Goal: Transaction & Acquisition: Purchase product/service

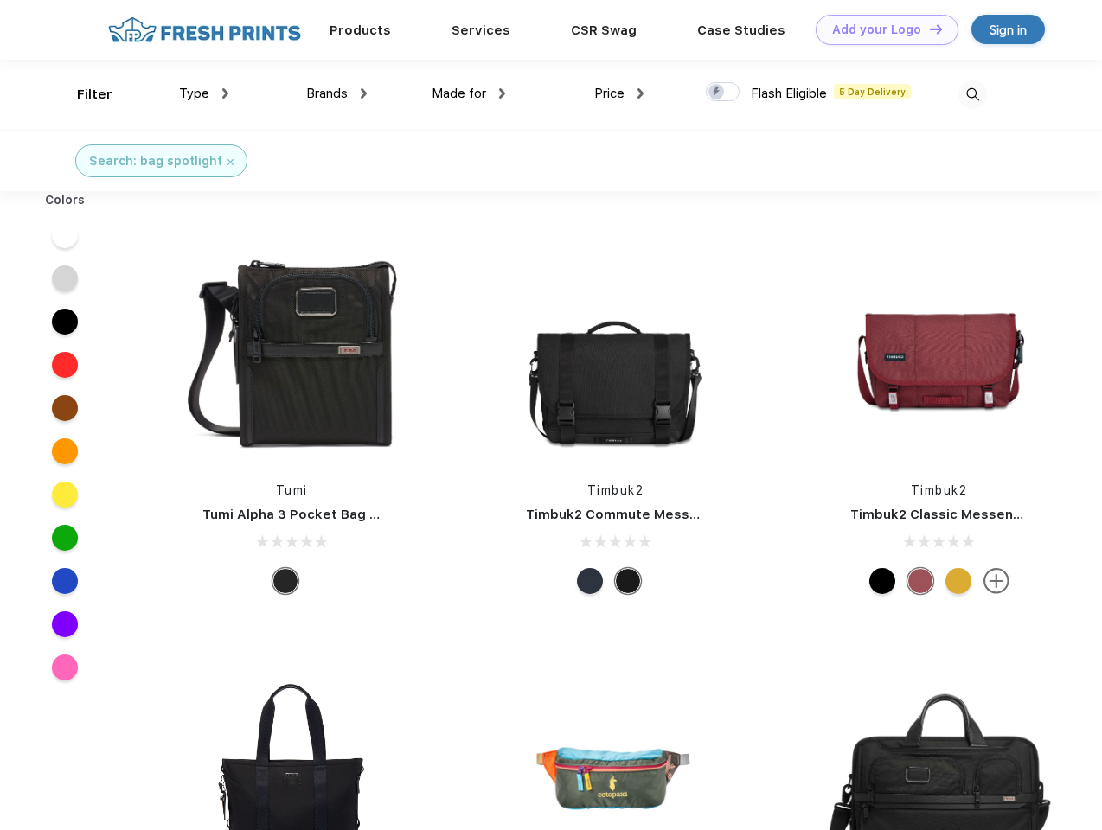
click at [881, 29] on link "Add your Logo Design Tool" at bounding box center [887, 30] width 143 height 30
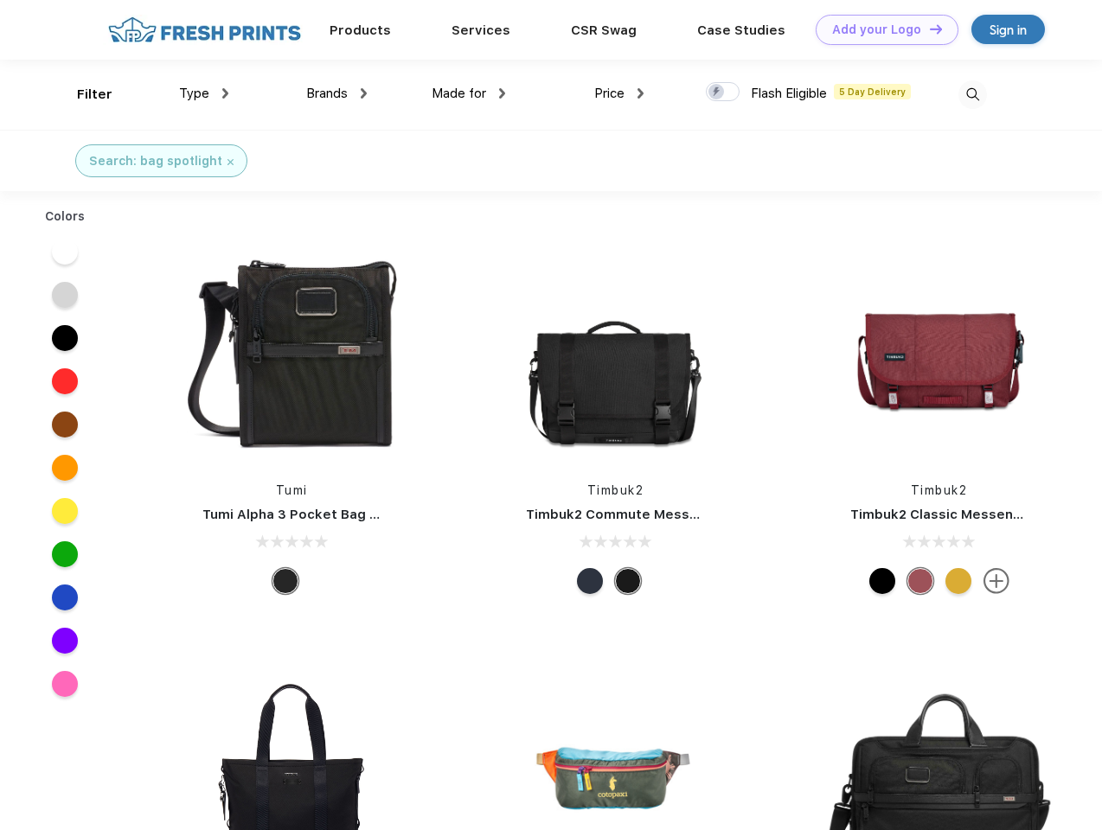
click at [0, 0] on div "Design Tool" at bounding box center [0, 0] width 0 height 0
click at [928, 29] on link "Add your Logo Design Tool" at bounding box center [887, 30] width 143 height 30
click at [83, 94] on div "Filter" at bounding box center [94, 95] width 35 height 20
click at [204, 93] on span "Type" at bounding box center [194, 94] width 30 height 16
click at [336, 93] on span "Brands" at bounding box center [327, 94] width 42 height 16
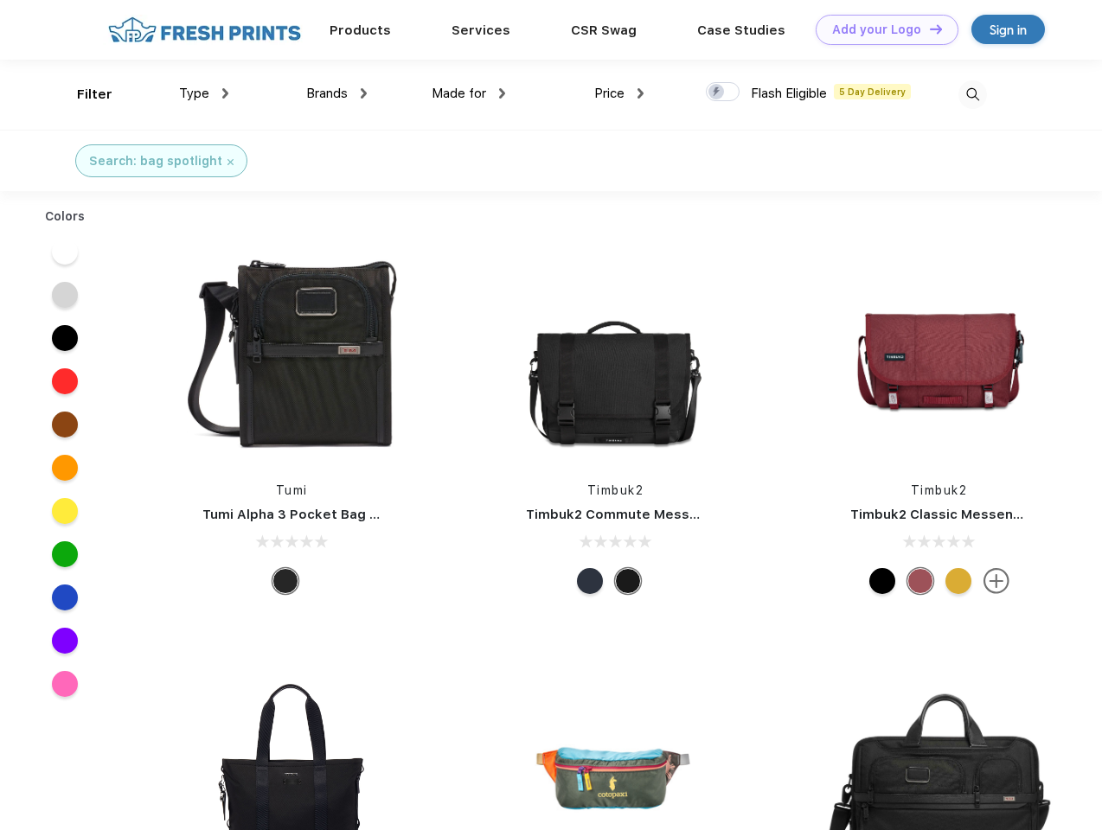
click at [469, 93] on span "Made for" at bounding box center [459, 94] width 54 height 16
click at [619, 93] on span "Price" at bounding box center [609, 94] width 30 height 16
click at [723, 93] on div at bounding box center [723, 91] width 34 height 19
click at [717, 93] on input "checkbox" at bounding box center [711, 86] width 11 height 11
click at [972, 94] on img at bounding box center [972, 94] width 29 height 29
